Goal: Transaction & Acquisition: Subscribe to service/newsletter

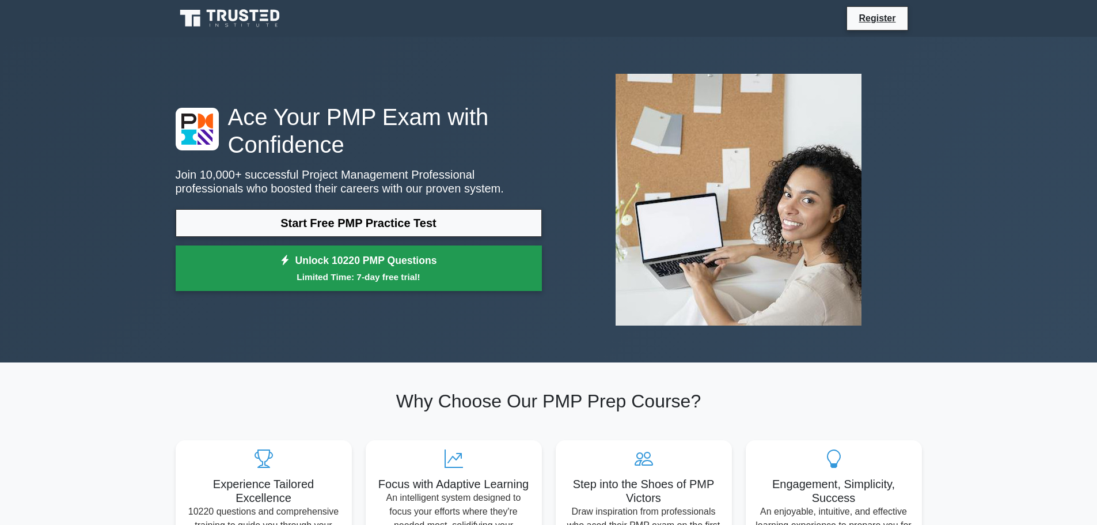
click at [254, 272] on small "Limited Time: 7-day free trial!" at bounding box center [359, 276] width 338 height 13
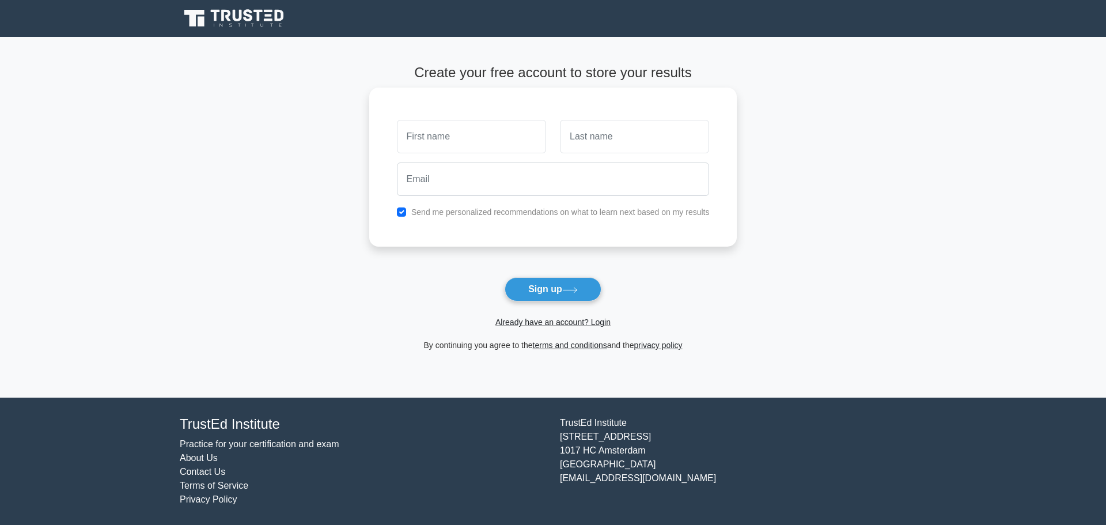
click at [444, 143] on input "text" at bounding box center [471, 136] width 149 height 33
type input "J"
type input "B"
click at [402, 210] on input "checkbox" at bounding box center [401, 211] width 9 height 9
checkbox input "false"
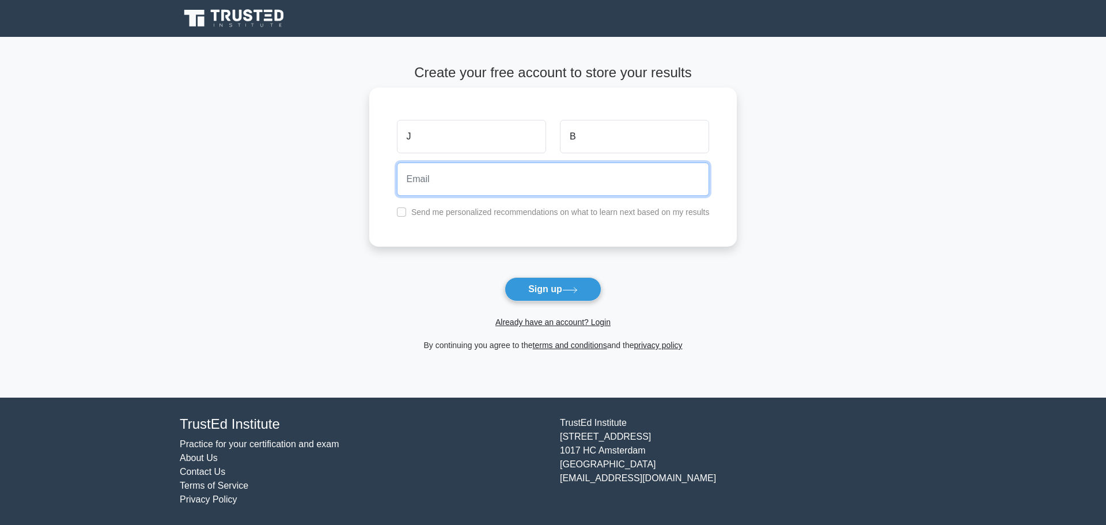
click at [419, 179] on input "email" at bounding box center [553, 178] width 313 height 33
paste input "newsletters.3762a@simplelogin.co"
type input "newsletters.3762a@simplelogin.co"
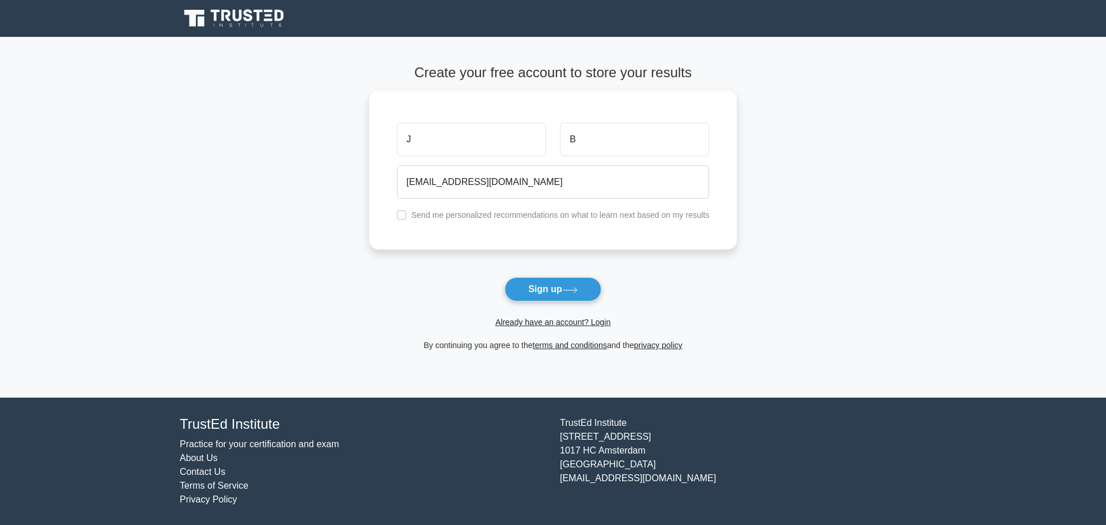
click at [837, 262] on main "Create your free account to store your results J B newsletters.3762a@simplelogi…" at bounding box center [553, 217] width 1106 height 361
click at [577, 292] on icon at bounding box center [570, 290] width 16 height 6
